Goal: Check status: Check status

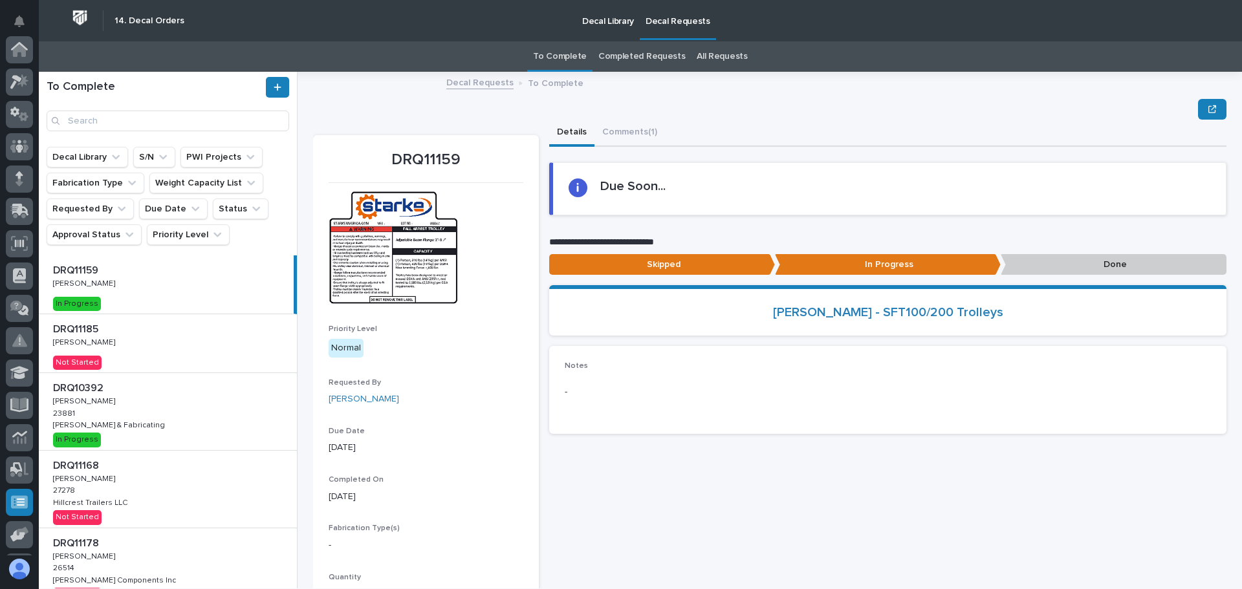
scroll to position [160, 0]
click at [183, 343] on div "DRQ11185 DRQ11185 [PERSON_NAME] [PERSON_NAME] Not Started" at bounding box center [168, 343] width 258 height 58
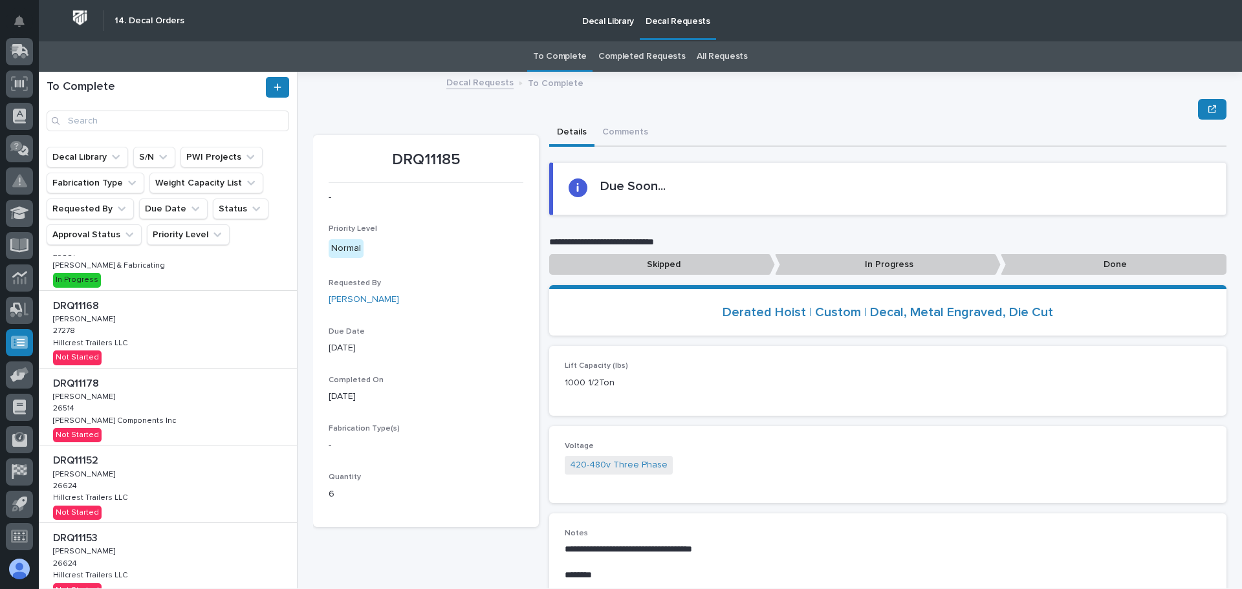
scroll to position [129, 0]
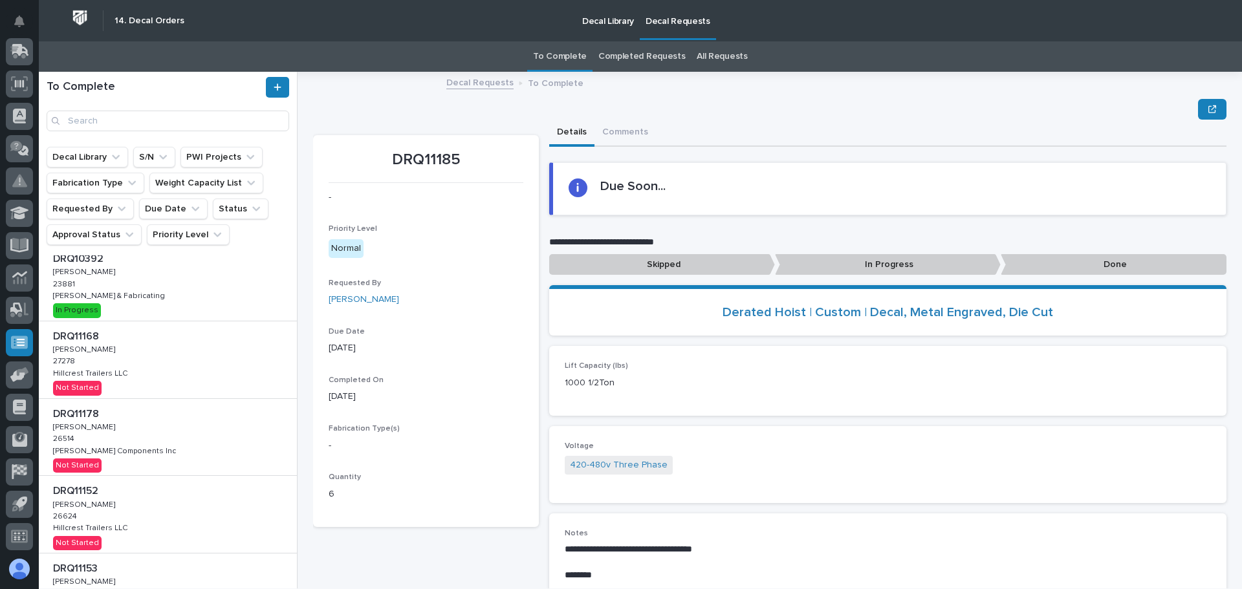
click at [218, 285] on div "DRQ10392 DRQ10392 [PERSON_NAME] [PERSON_NAME] 23881 23881 [PERSON_NAME] & Fabri…" at bounding box center [168, 282] width 258 height 77
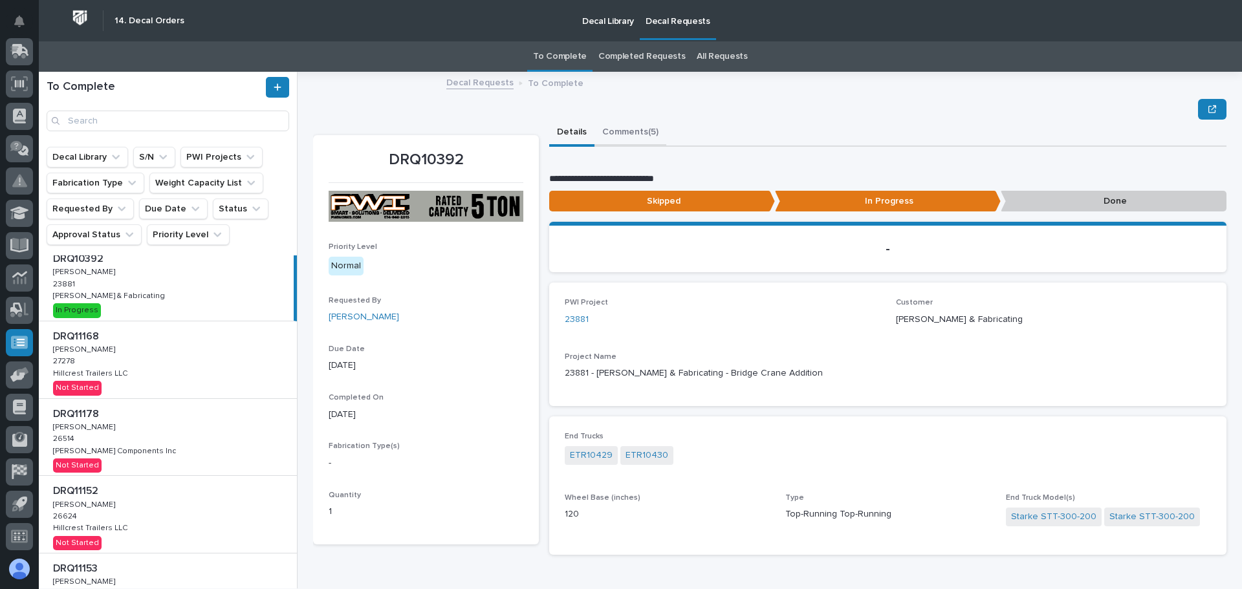
click at [631, 132] on button "Comments (5)" at bounding box center [631, 133] width 72 height 27
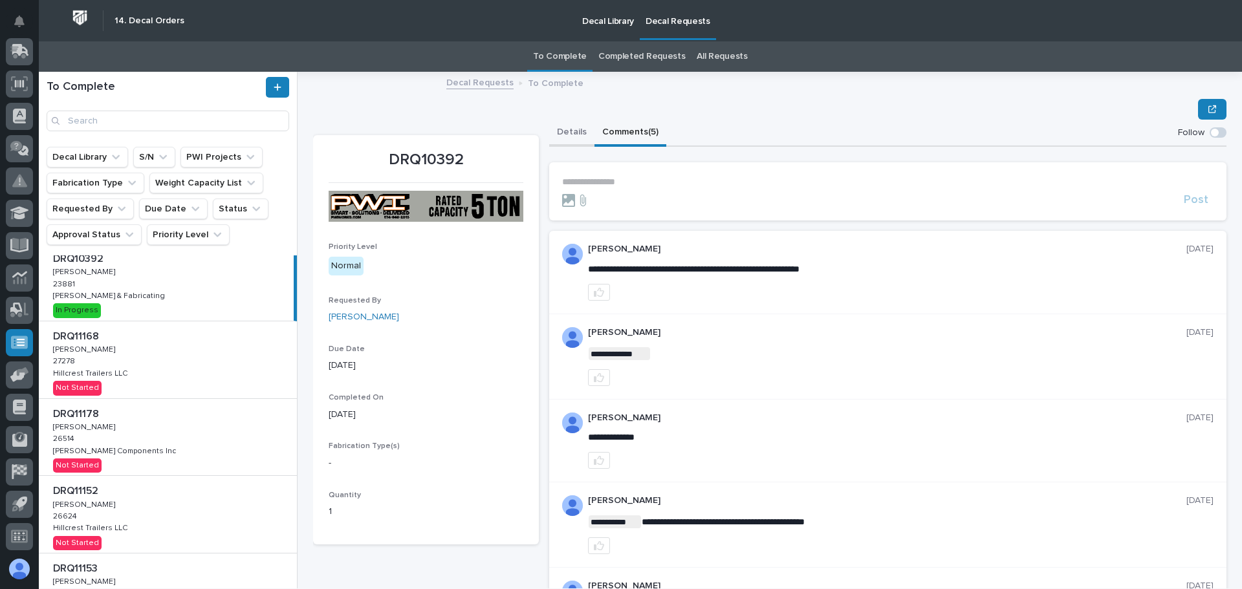
click at [571, 133] on button "Details" at bounding box center [571, 133] width 45 height 27
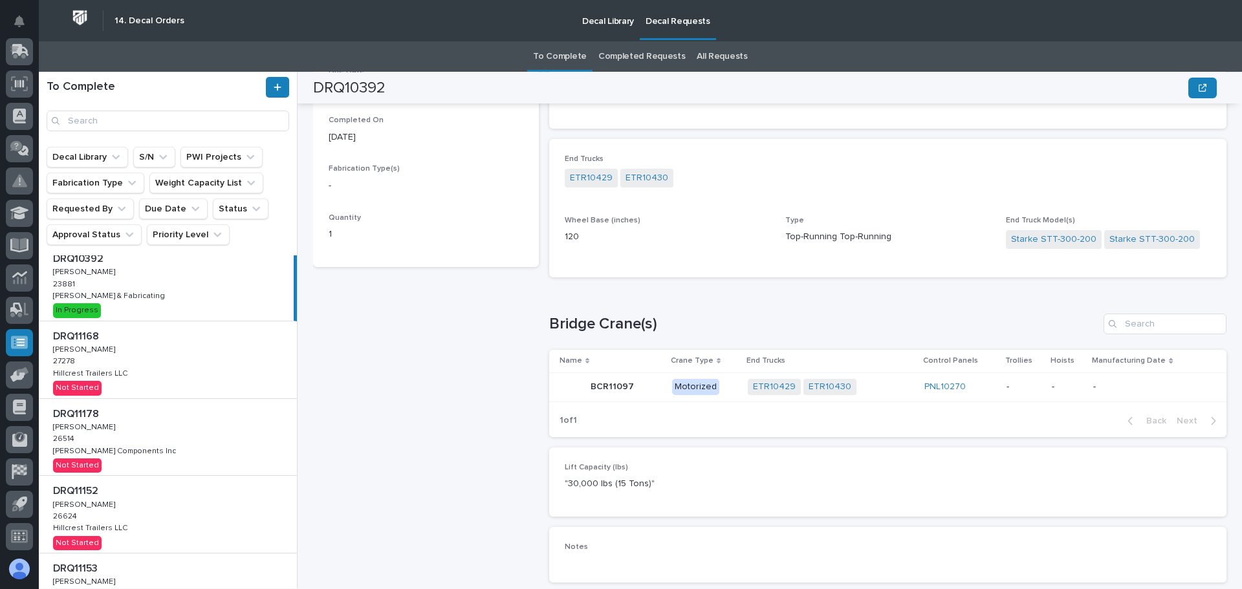
scroll to position [319, 0]
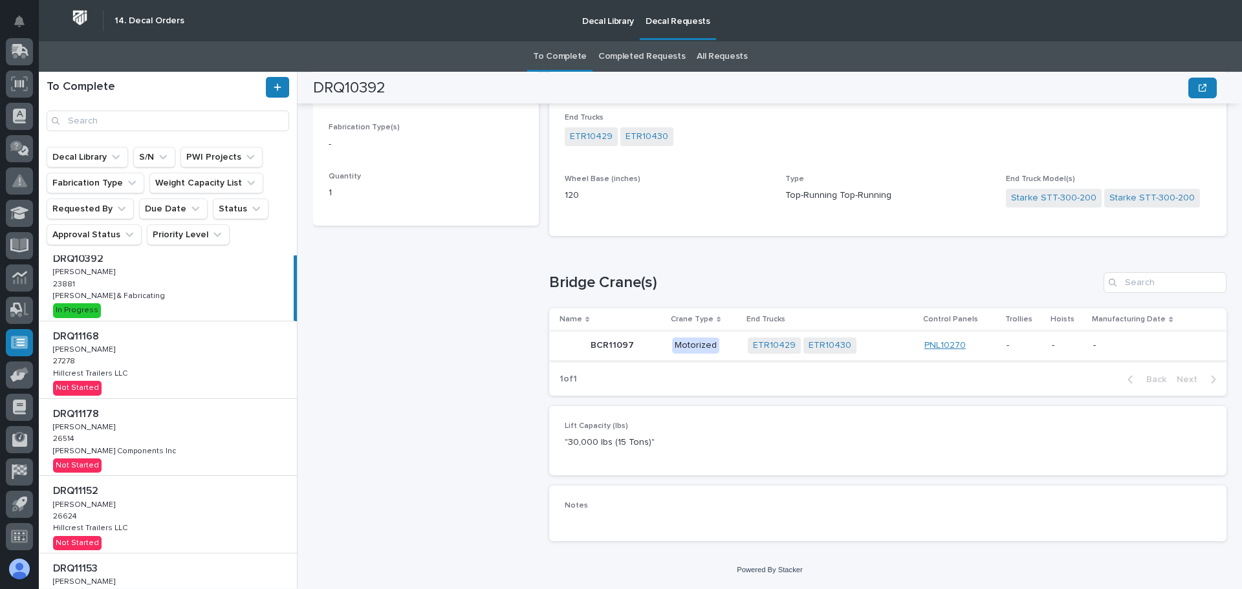
click at [939, 342] on link "PNL10270" at bounding box center [945, 345] width 41 height 11
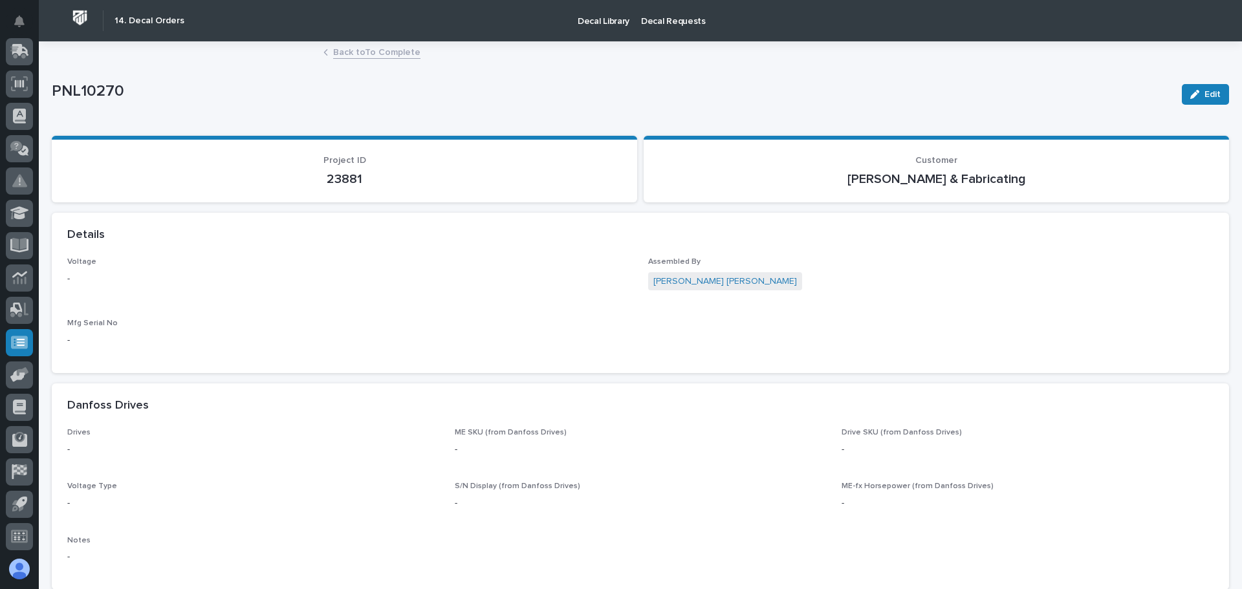
click at [396, 54] on link "Back to To Complete" at bounding box center [376, 51] width 87 height 15
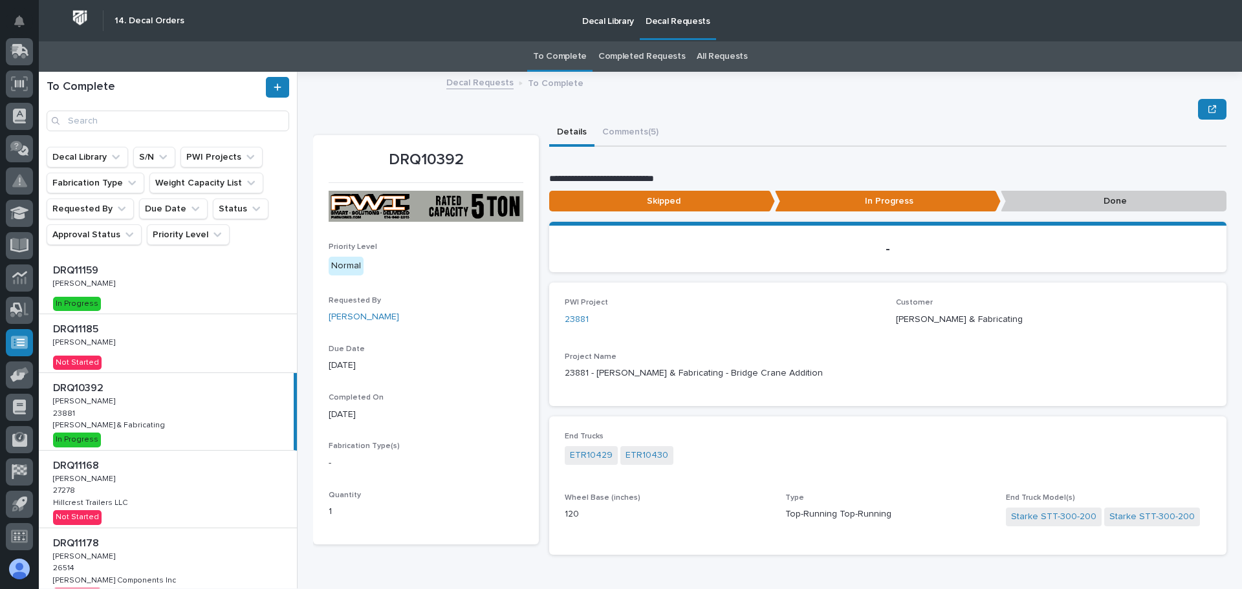
click at [807, 208] on p "In Progress" at bounding box center [888, 201] width 226 height 21
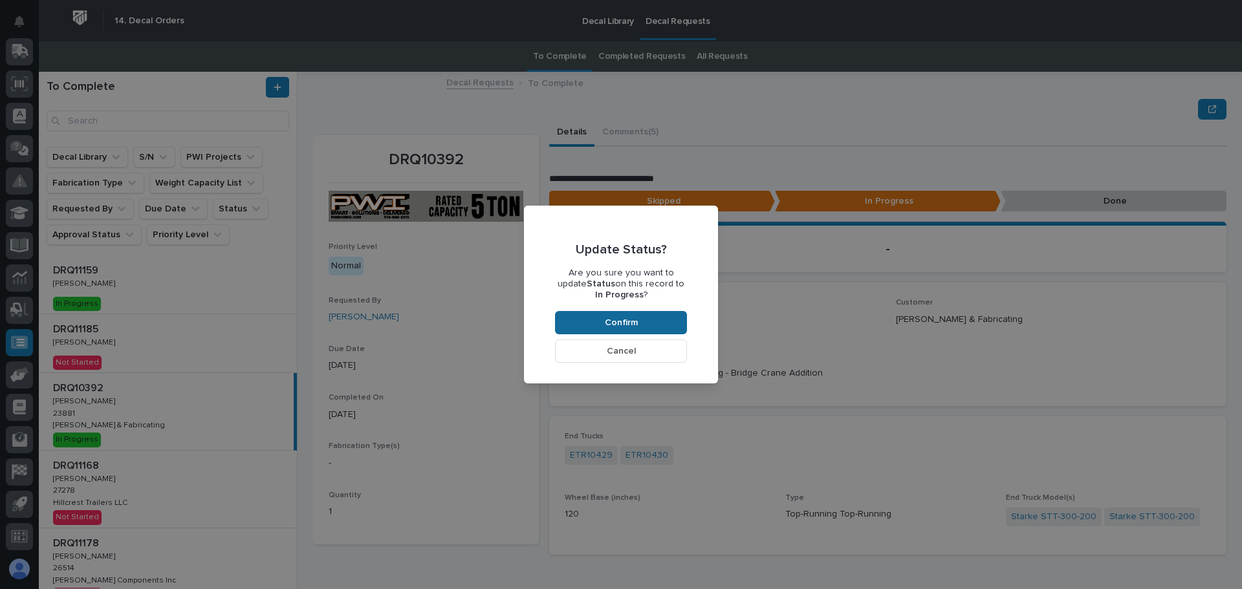
click at [623, 327] on span "Confirm" at bounding box center [621, 323] width 33 height 12
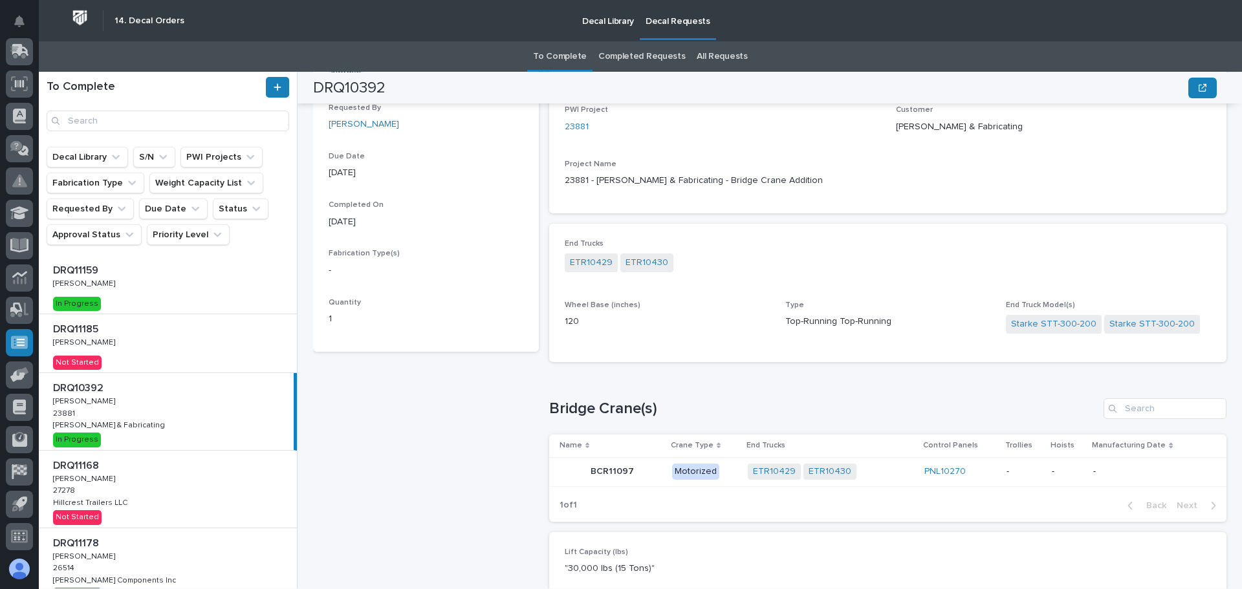
scroll to position [60, 0]
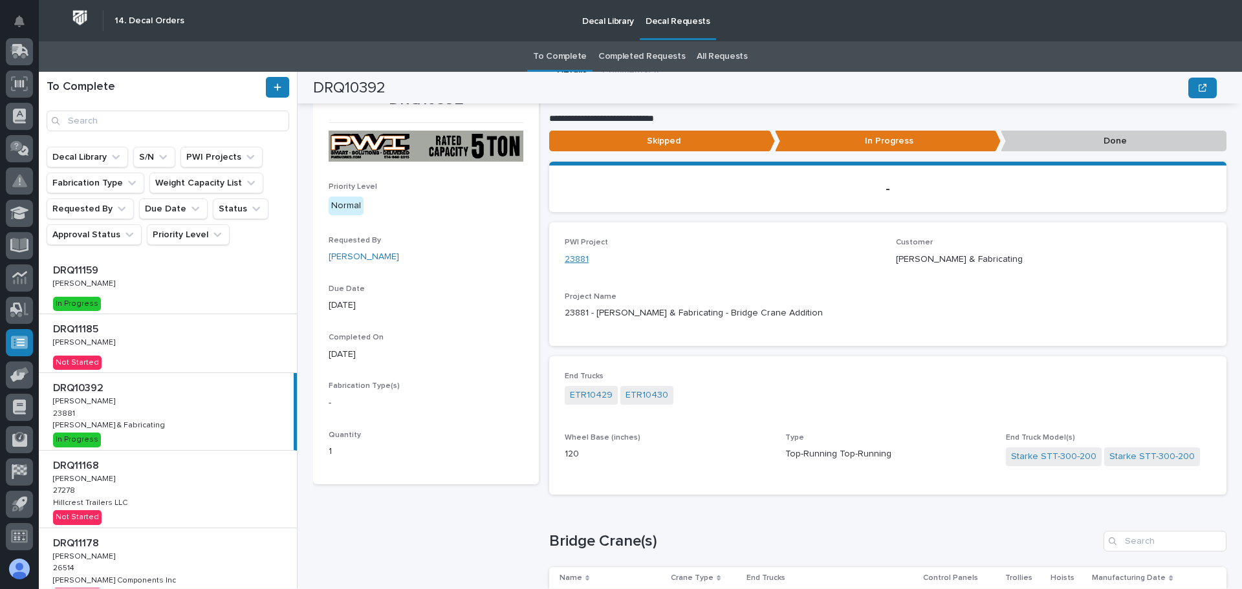
click at [580, 259] on link "23881" at bounding box center [577, 260] width 24 height 14
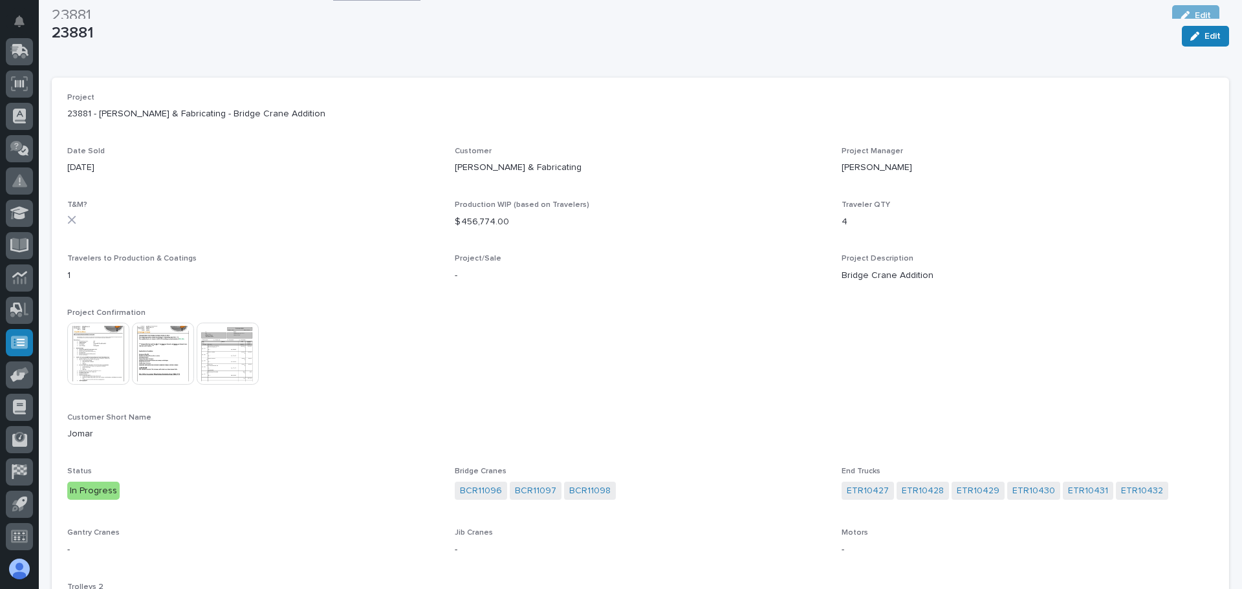
scroll to position [23, 0]
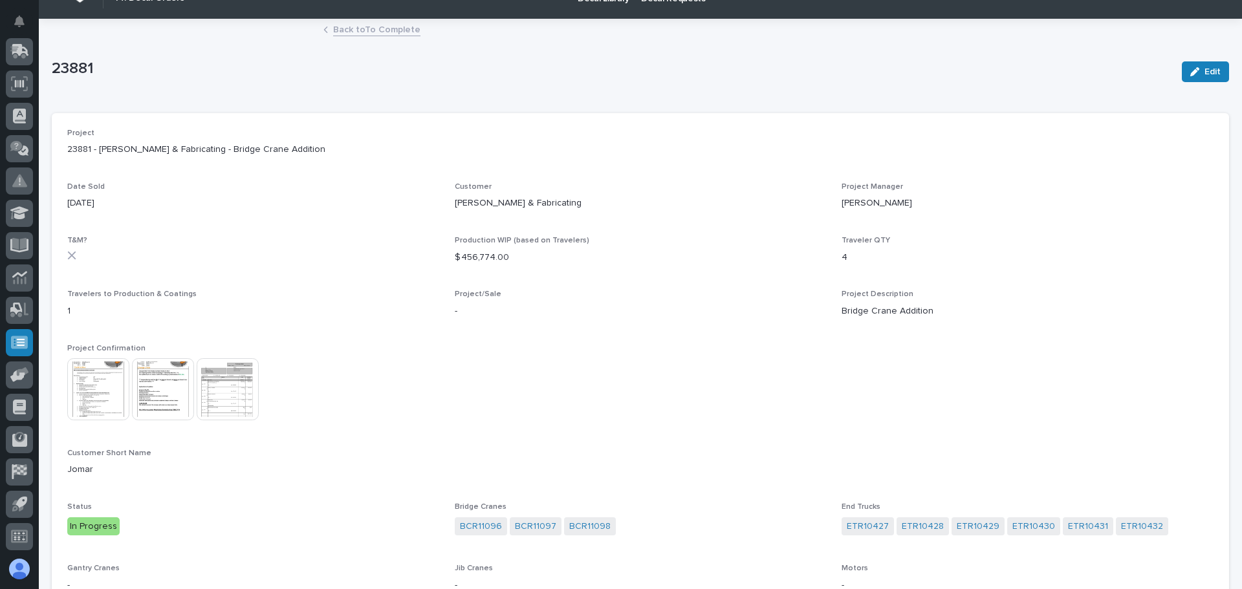
click at [116, 379] on img at bounding box center [98, 389] width 62 height 62
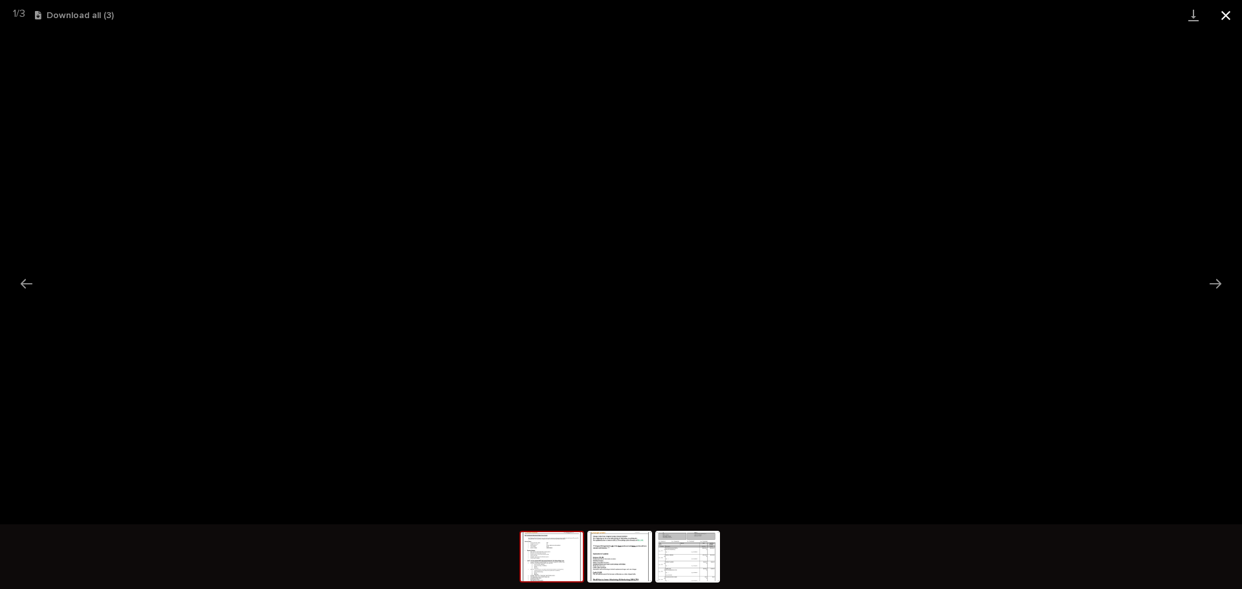
click at [1221, 14] on button "Close gallery" at bounding box center [1226, 15] width 32 height 30
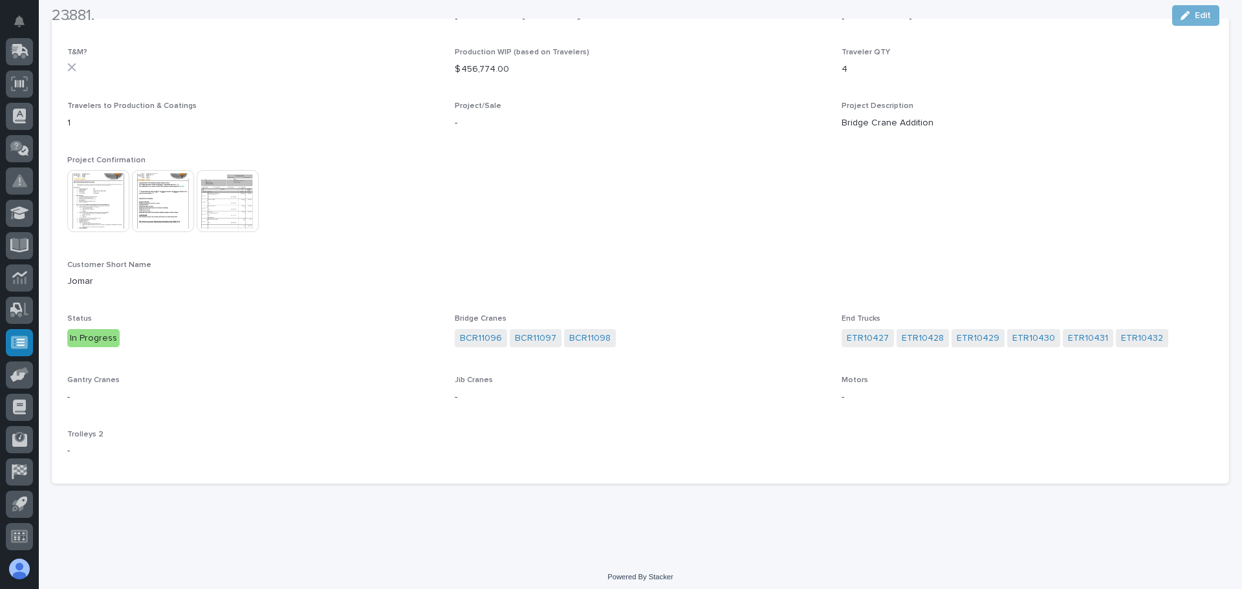
scroll to position [217, 0]
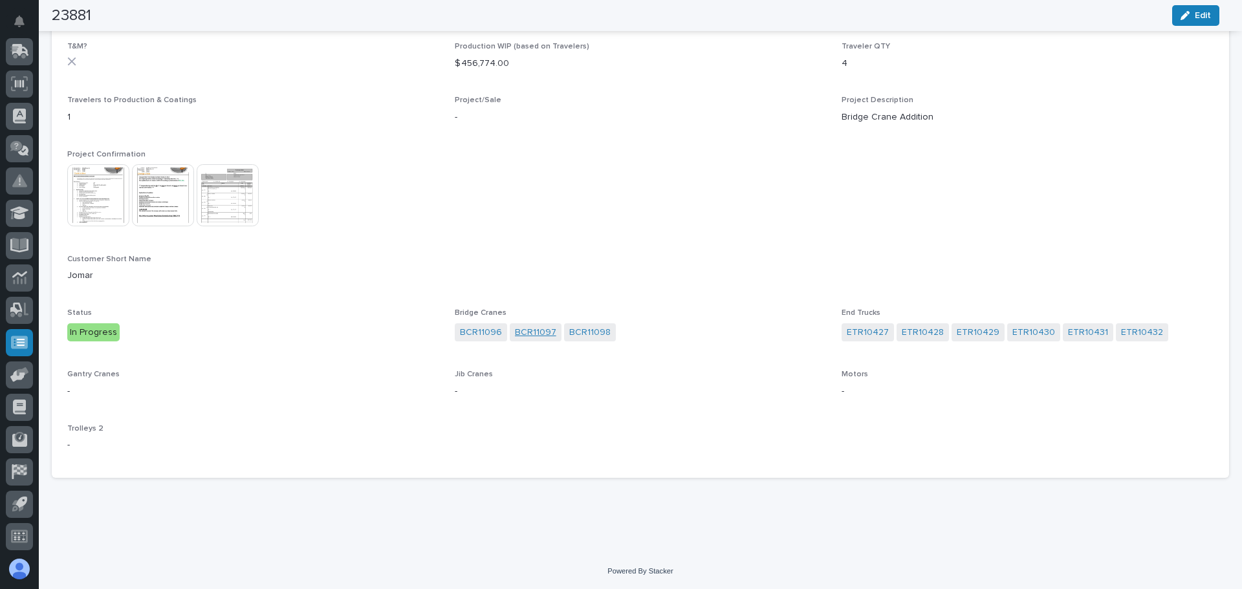
click at [520, 333] on link "BCR11097" at bounding box center [535, 333] width 41 height 14
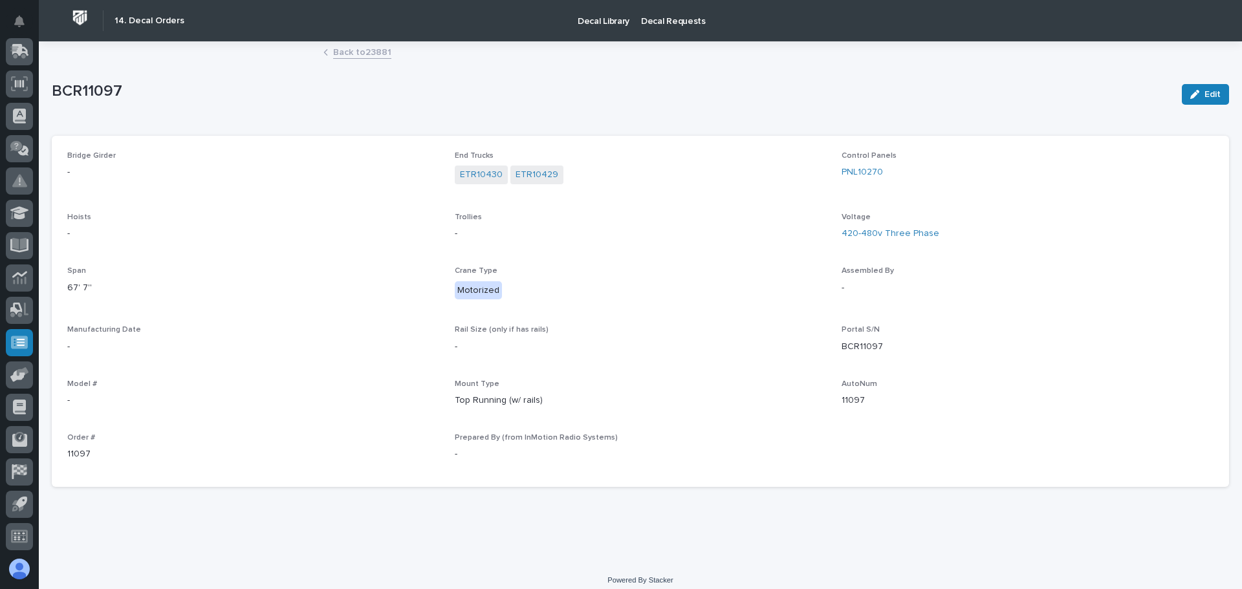
click at [360, 54] on link "Back to 23881" at bounding box center [362, 51] width 58 height 15
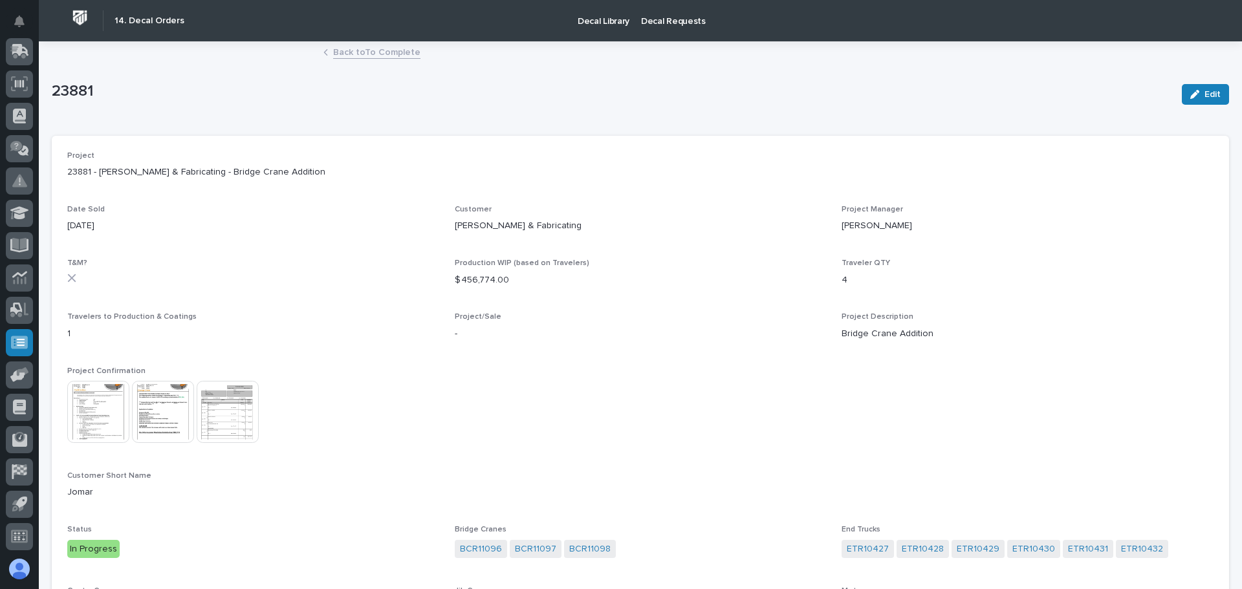
click at [366, 53] on link "Back to To Complete" at bounding box center [376, 51] width 87 height 15
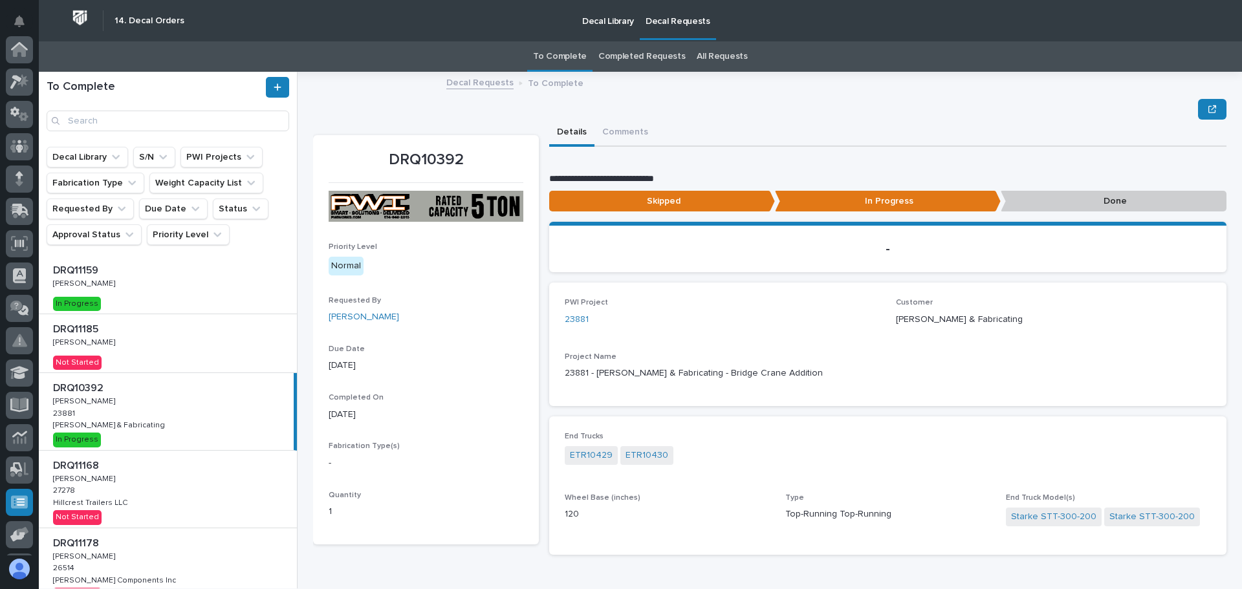
scroll to position [160, 0]
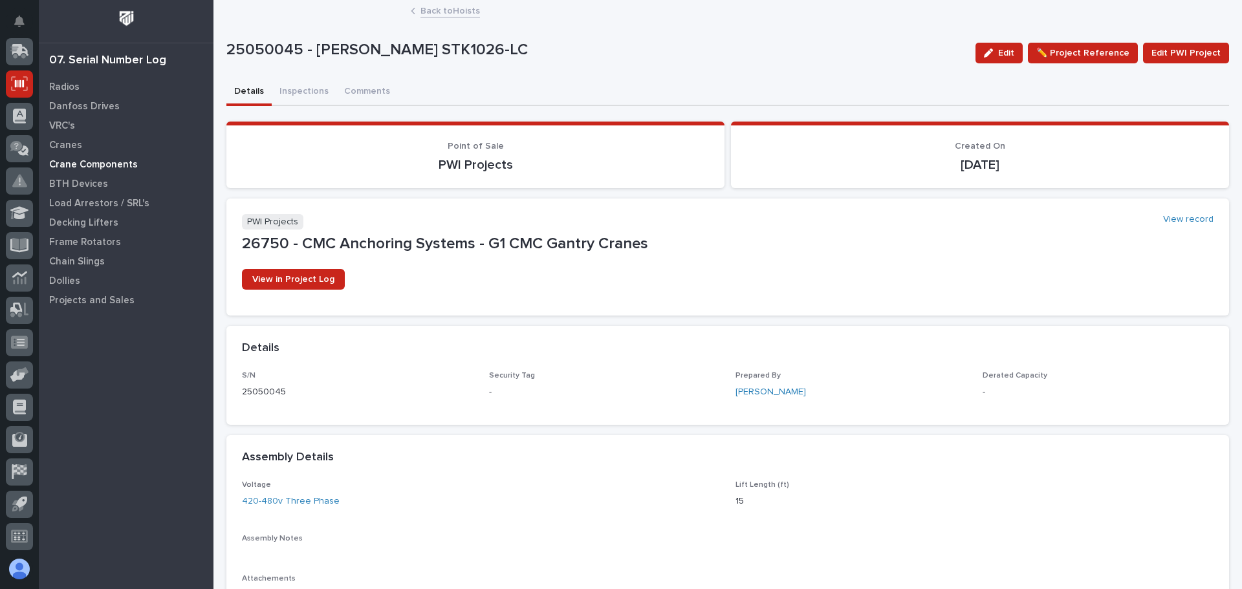
click at [80, 164] on p "Crane Components" at bounding box center [93, 165] width 89 height 12
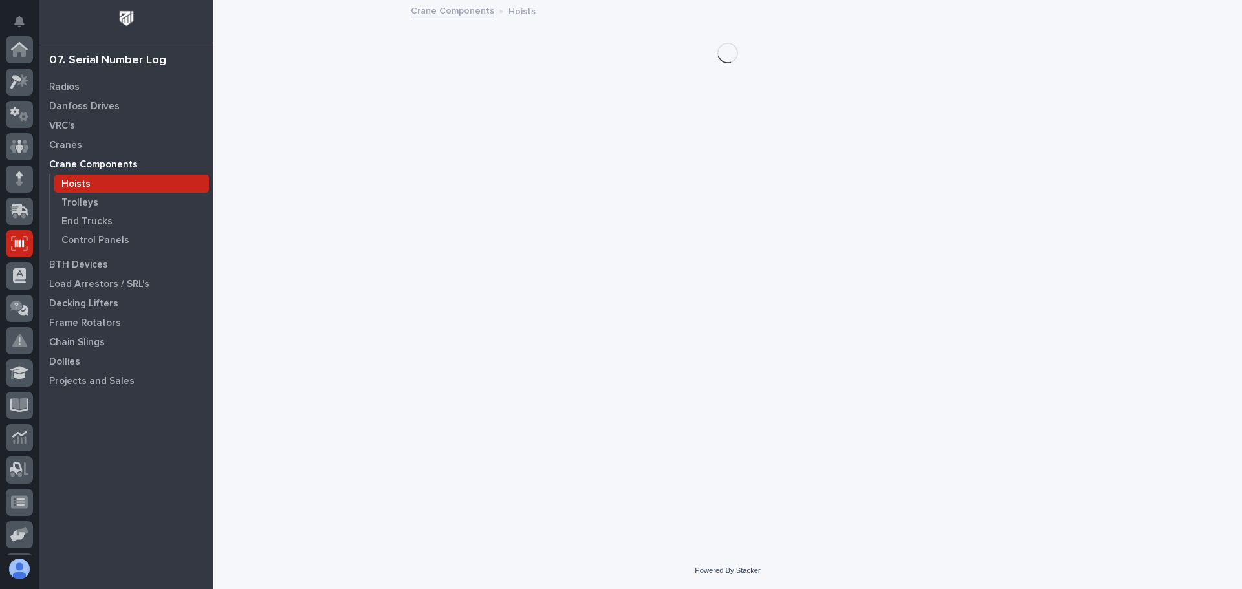
scroll to position [160, 0]
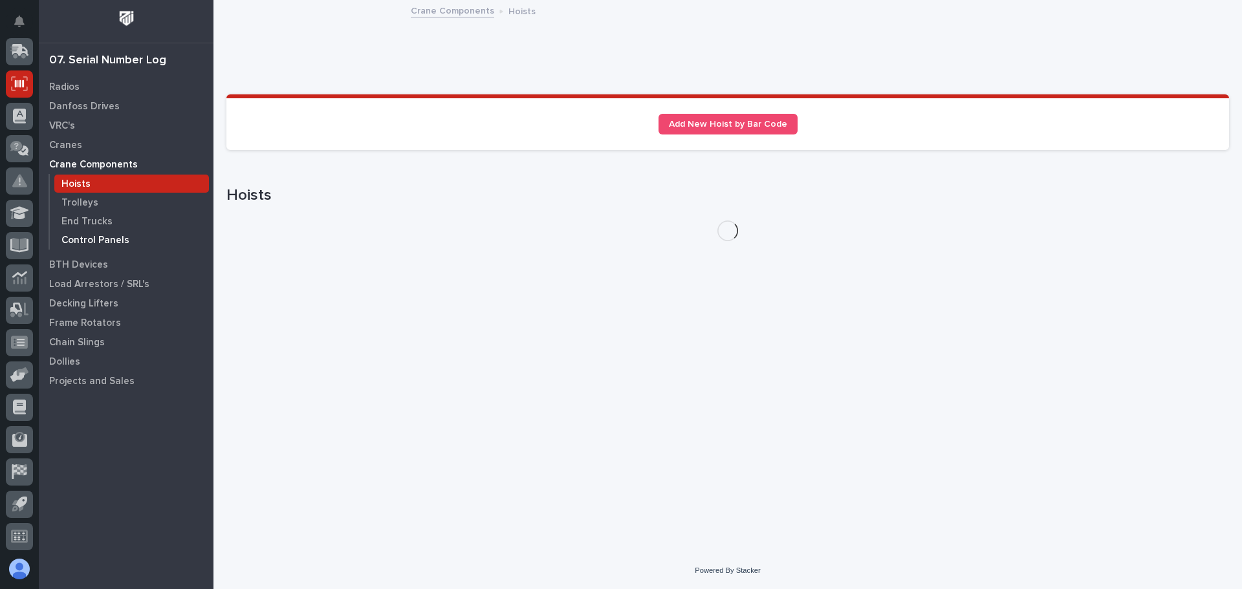
click at [86, 239] on p "Control Panels" at bounding box center [95, 241] width 68 height 12
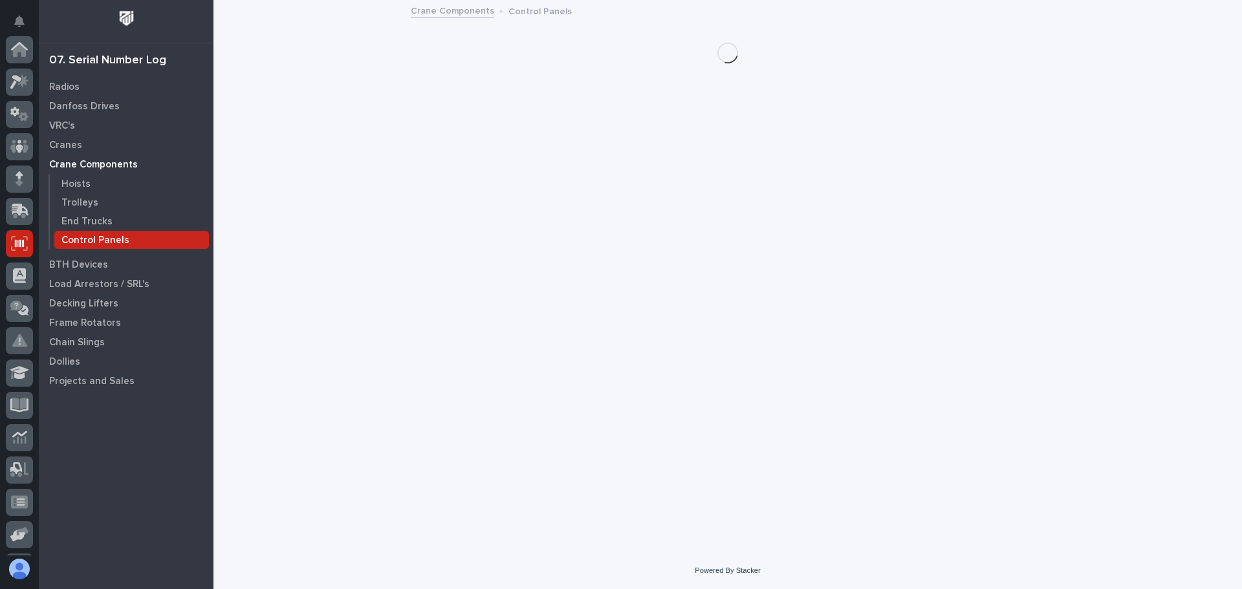
scroll to position [160, 0]
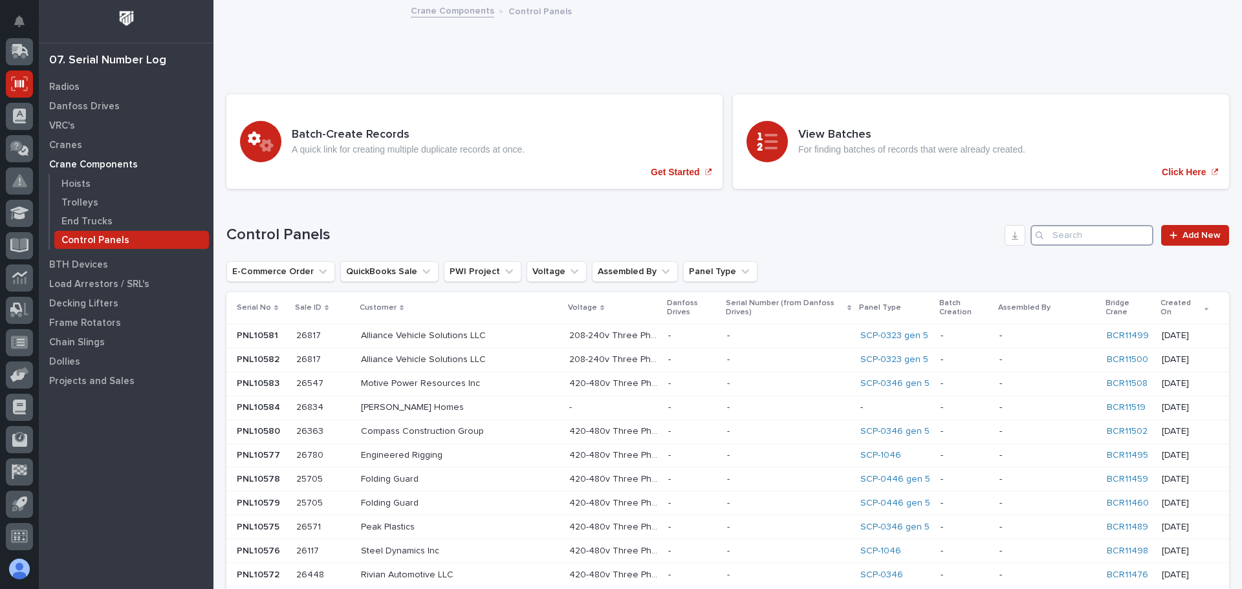
click at [1048, 235] on input "Search" at bounding box center [1092, 235] width 123 height 21
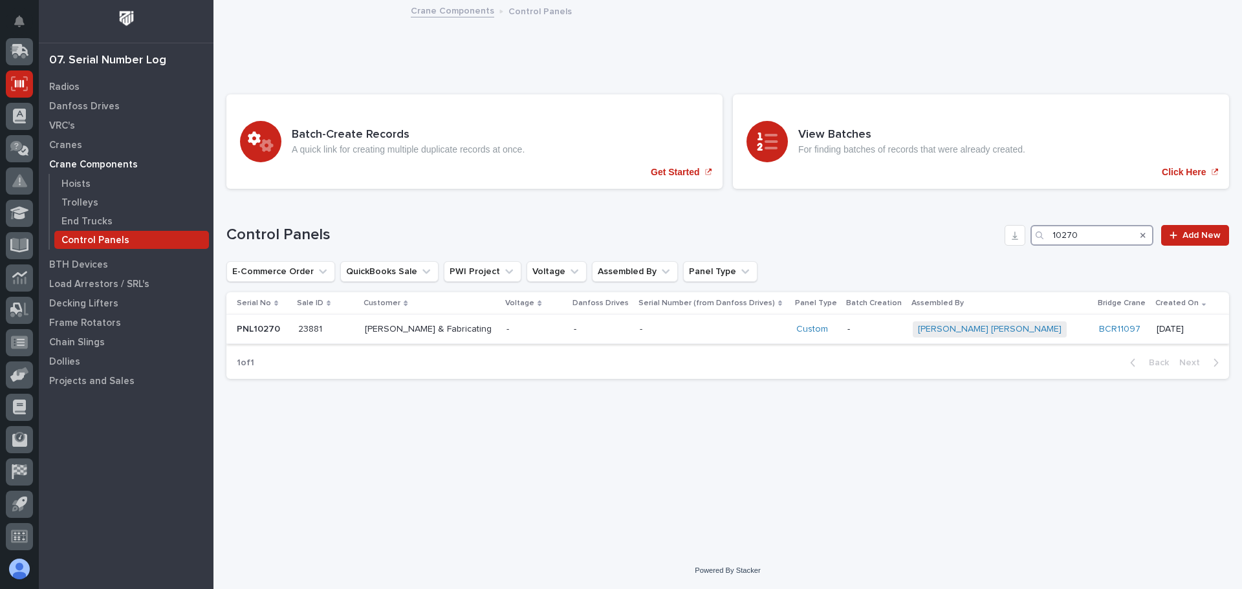
type input "10270"
click at [563, 335] on div "- -" at bounding box center [535, 329] width 56 height 21
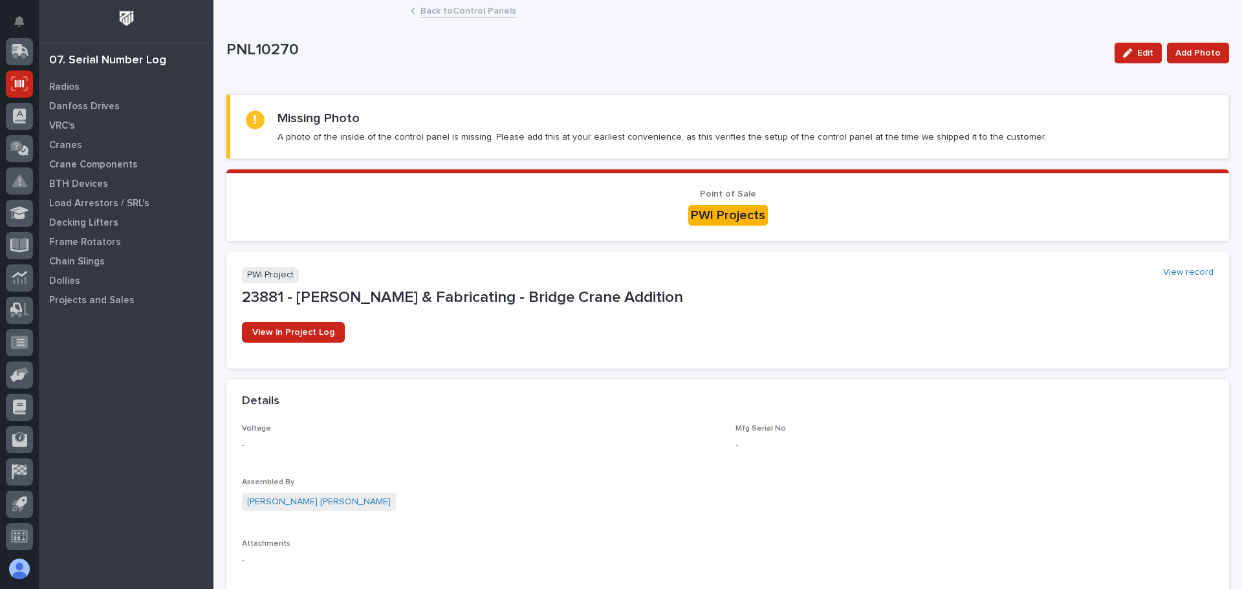
click at [450, 14] on link "Back to Control Panels" at bounding box center [469, 10] width 96 height 15
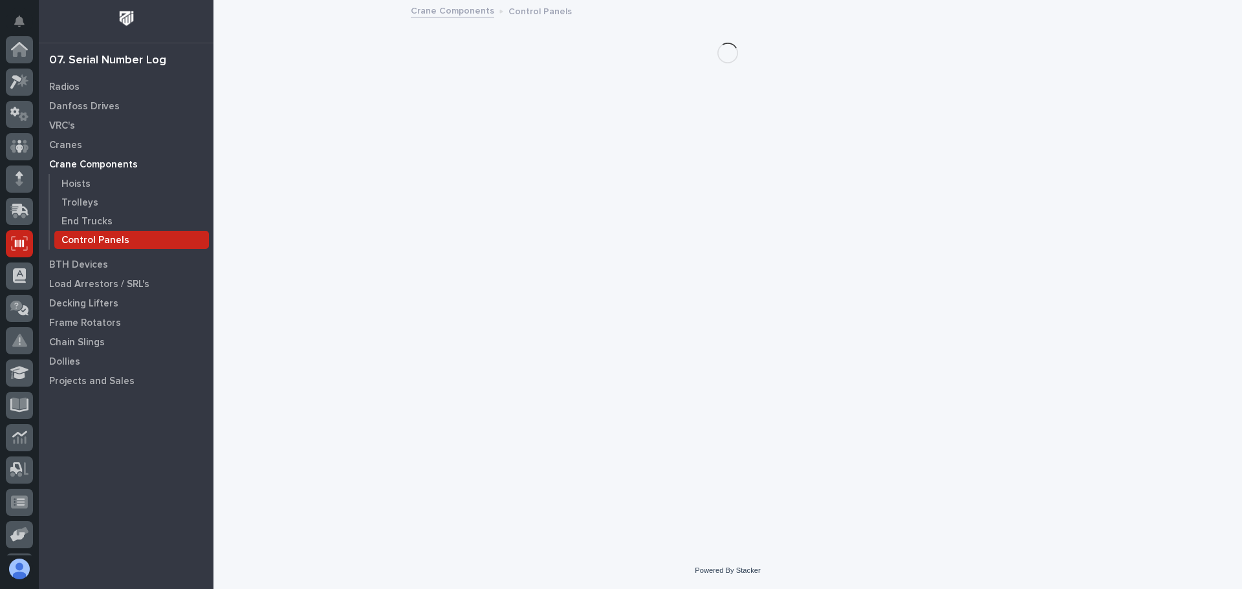
scroll to position [160, 0]
